Goal: Obtain resource: Obtain resource

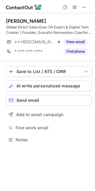
scroll to position [136, 95]
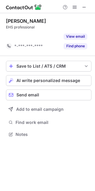
scroll to position [121, 95]
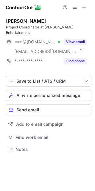
scroll to position [140, 95]
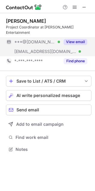
click at [77, 39] on button "View email" at bounding box center [76, 42] width 24 height 6
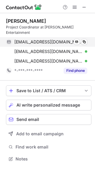
scroll to position [150, 95]
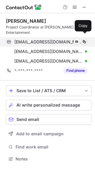
click at [84, 40] on span at bounding box center [84, 42] width 5 height 5
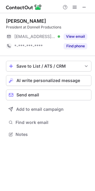
scroll to position [131, 95]
click at [87, 9] on span at bounding box center [84, 7] width 5 height 5
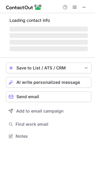
scroll to position [140, 95]
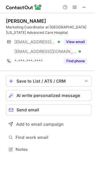
scroll to position [146, 95]
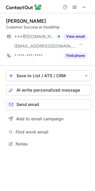
scroll to position [140, 95]
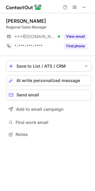
scroll to position [131, 95]
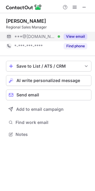
click at [76, 38] on button "View email" at bounding box center [76, 37] width 24 height 6
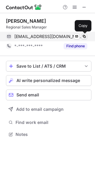
click at [85, 36] on span at bounding box center [84, 36] width 5 height 5
